Goal: Navigation & Orientation: Find specific page/section

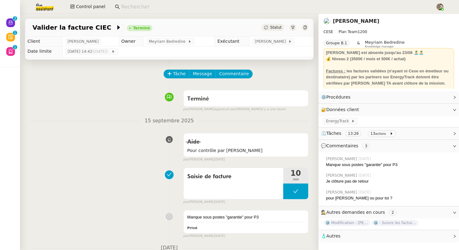
click at [50, 11] on img at bounding box center [40, 7] width 48 height 14
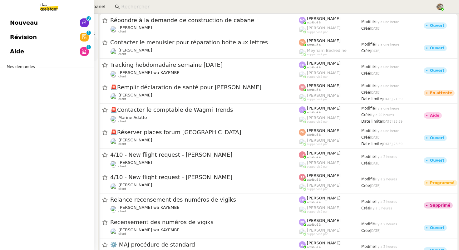
click at [42, 24] on link "Nouveau 0 1 2 3 4 5 6 7 8 9" at bounding box center [47, 23] width 94 height 14
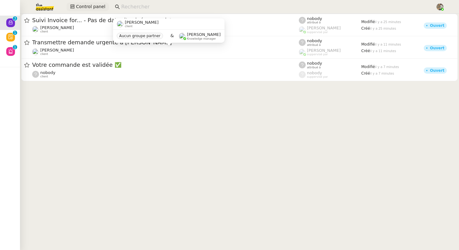
click at [84, 5] on span "Control panel" at bounding box center [90, 6] width 29 height 7
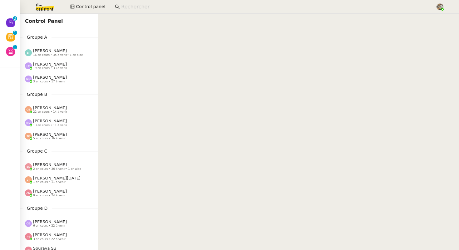
click at [128, 8] on input at bounding box center [275, 7] width 308 height 8
